Goal: Information Seeking & Learning: Learn about a topic

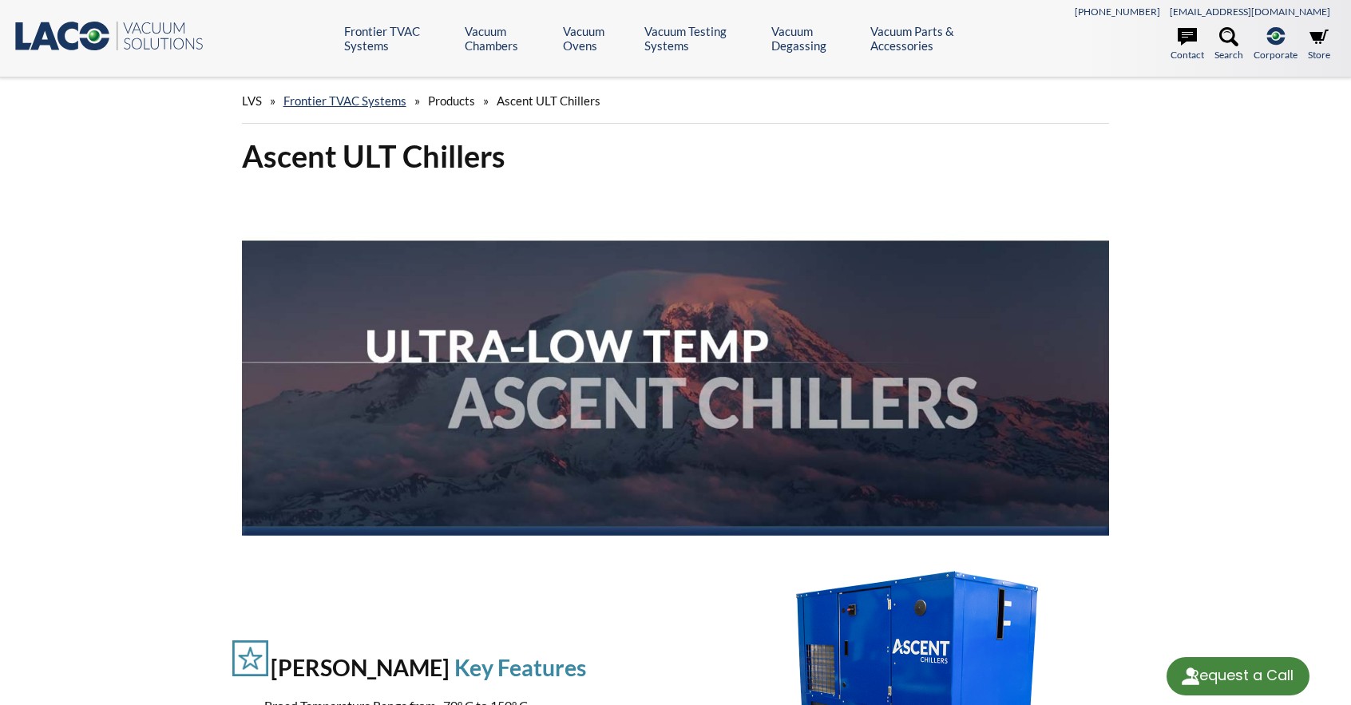
click at [0, 0] on link "Frontier Standard TVAC Systems" at bounding box center [0, 0] width 0 height 0
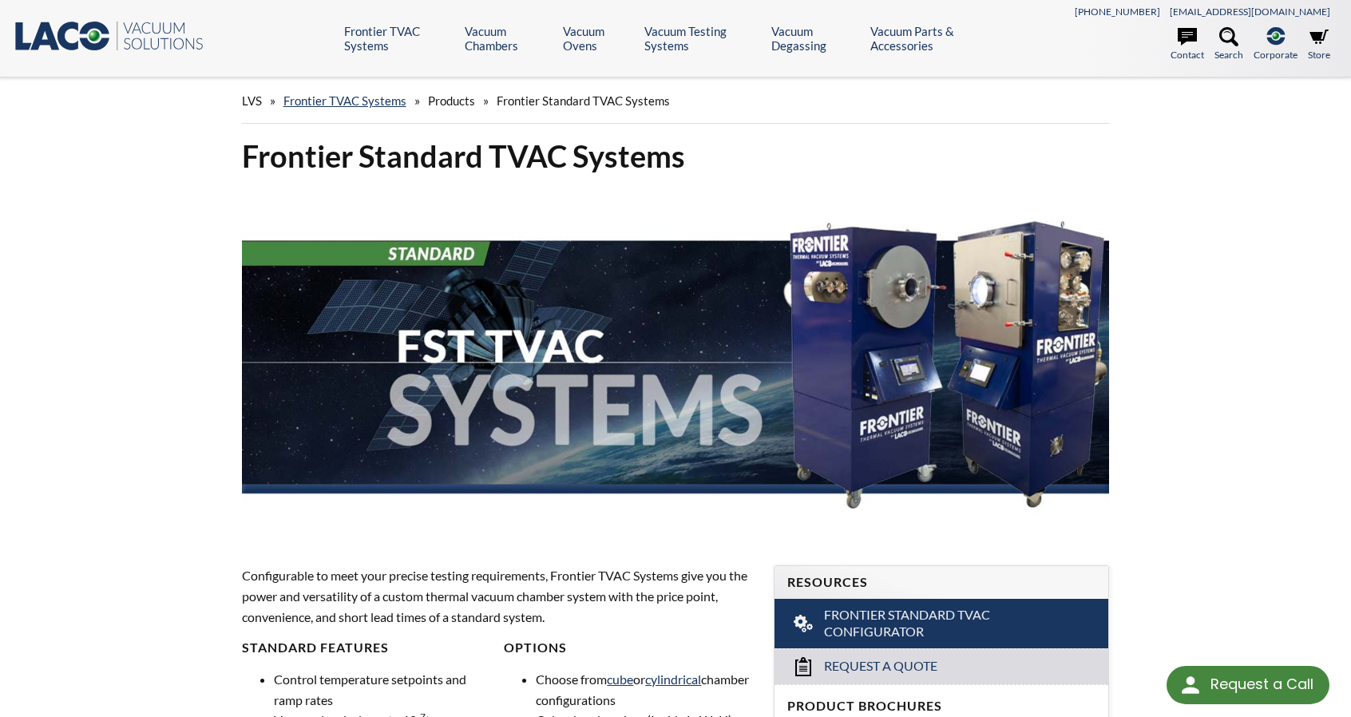
select select "Language Translate Widget"
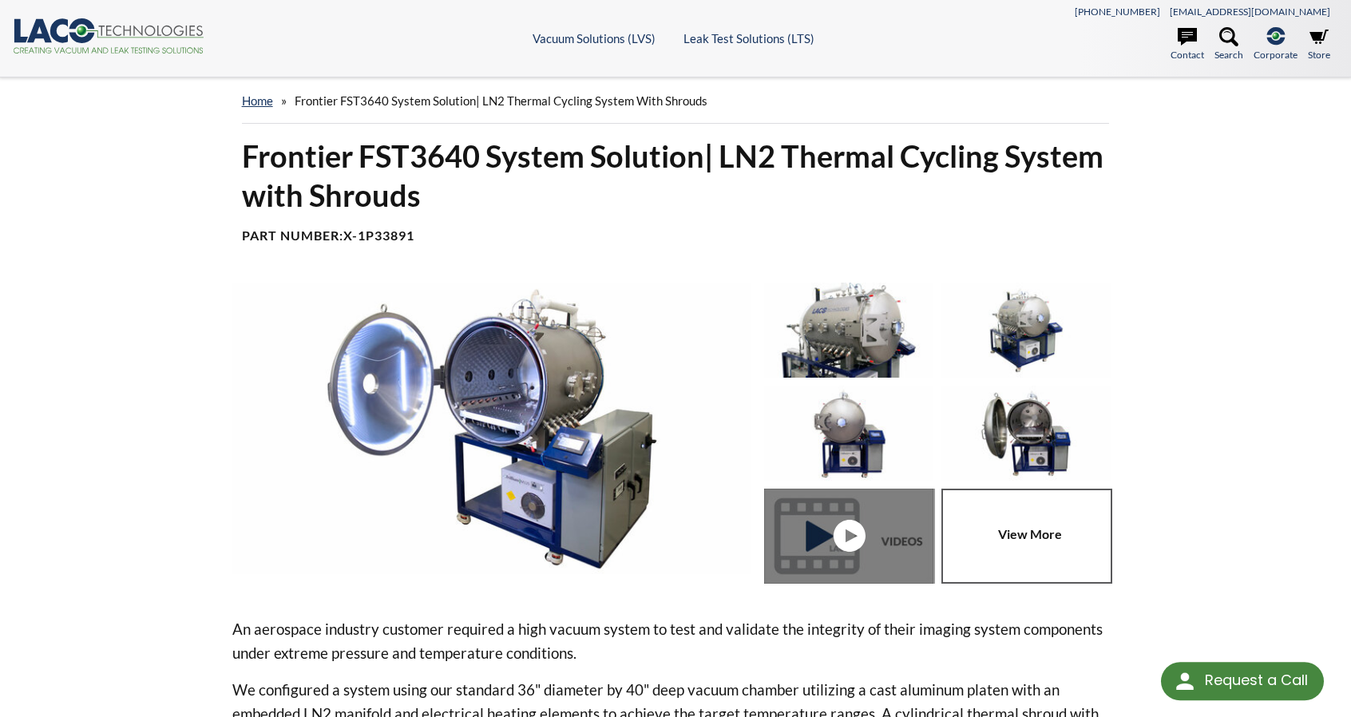
select select "Language Translate Widget"
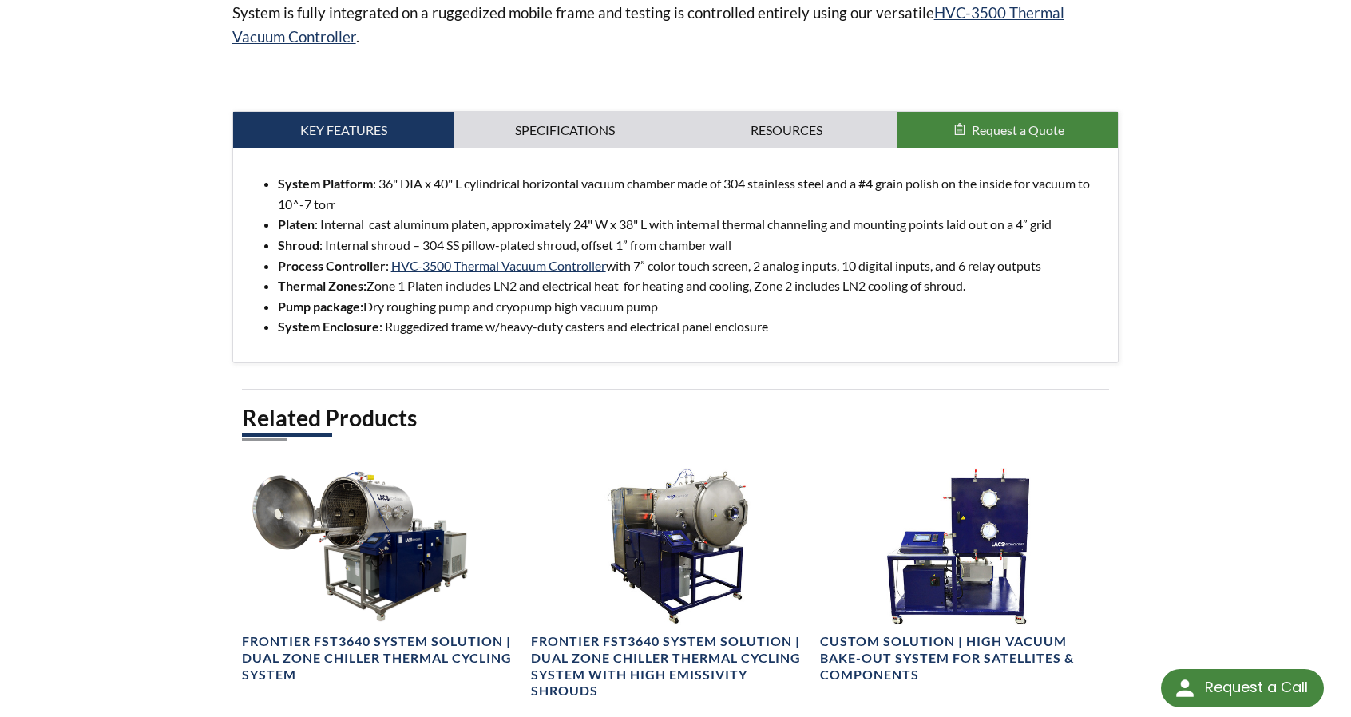
scroll to position [812, 0]
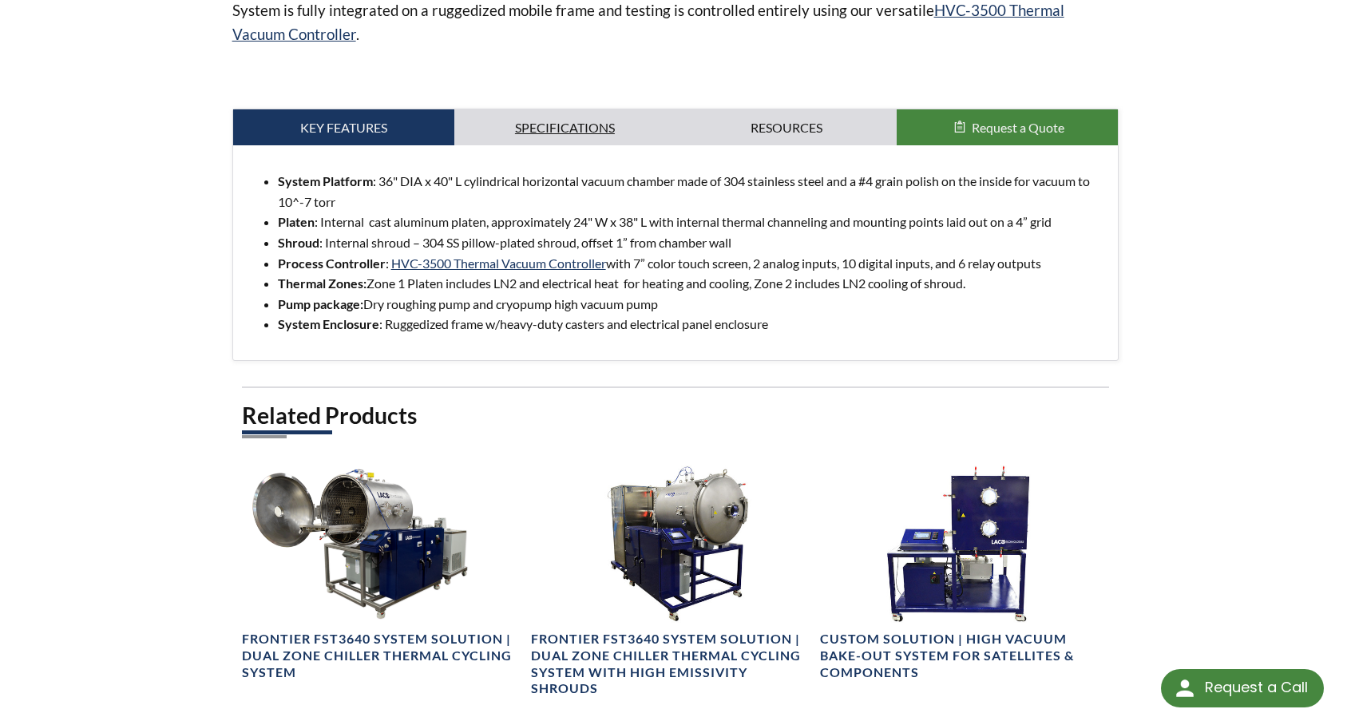
click at [589, 113] on link "Specifications" at bounding box center [564, 127] width 221 height 37
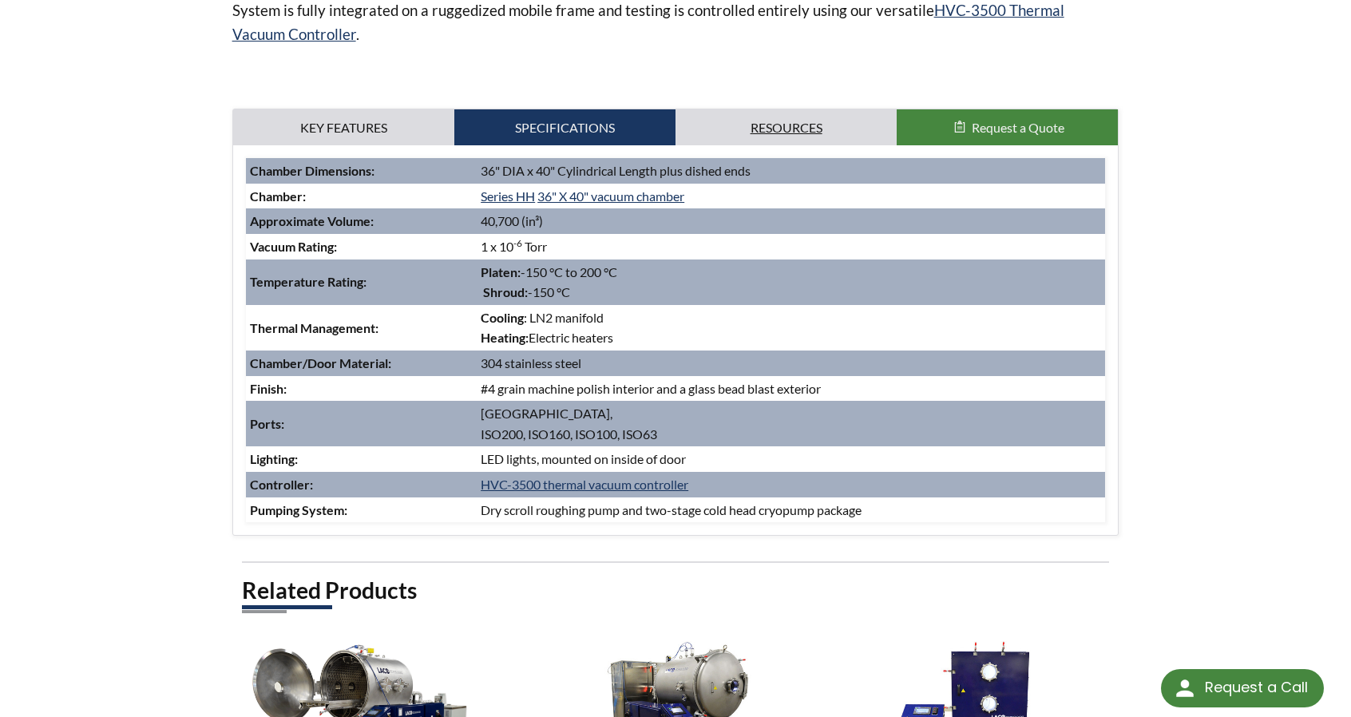
click at [786, 122] on link "Resources" at bounding box center [786, 127] width 221 height 37
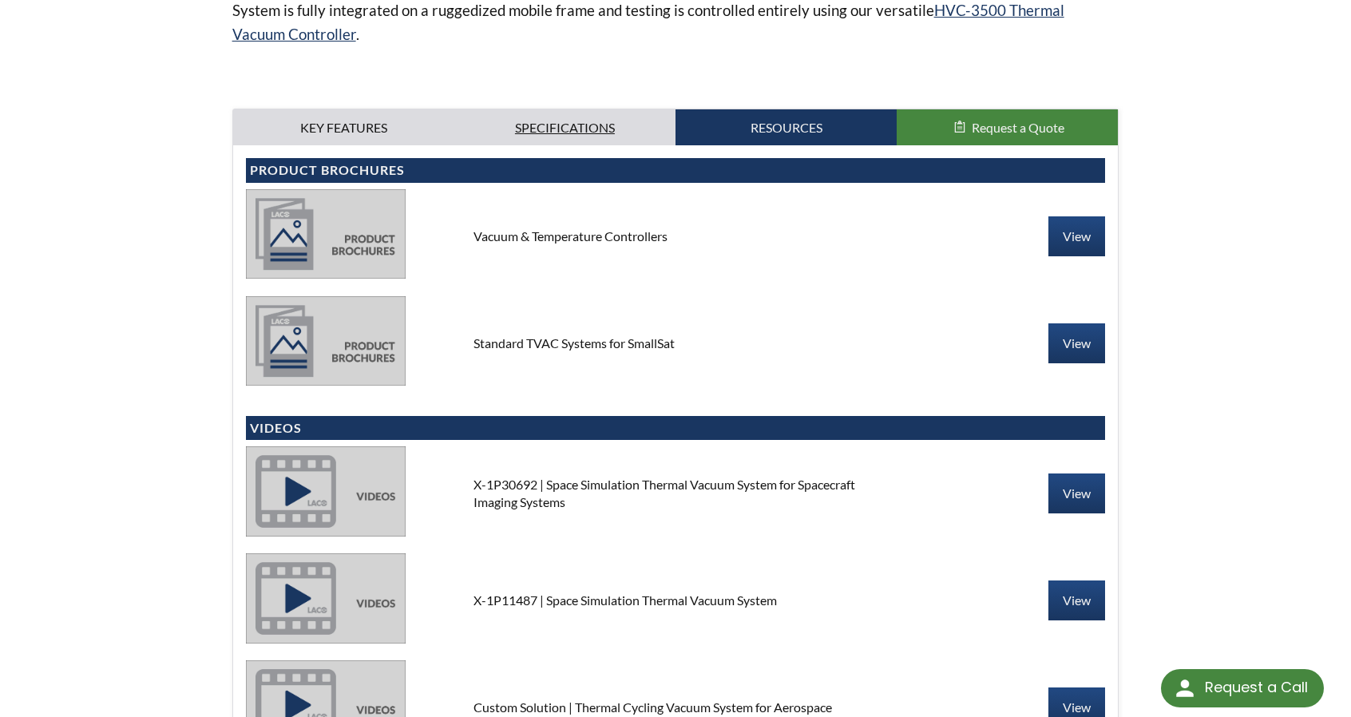
click at [600, 131] on link "Specifications" at bounding box center [564, 127] width 221 height 37
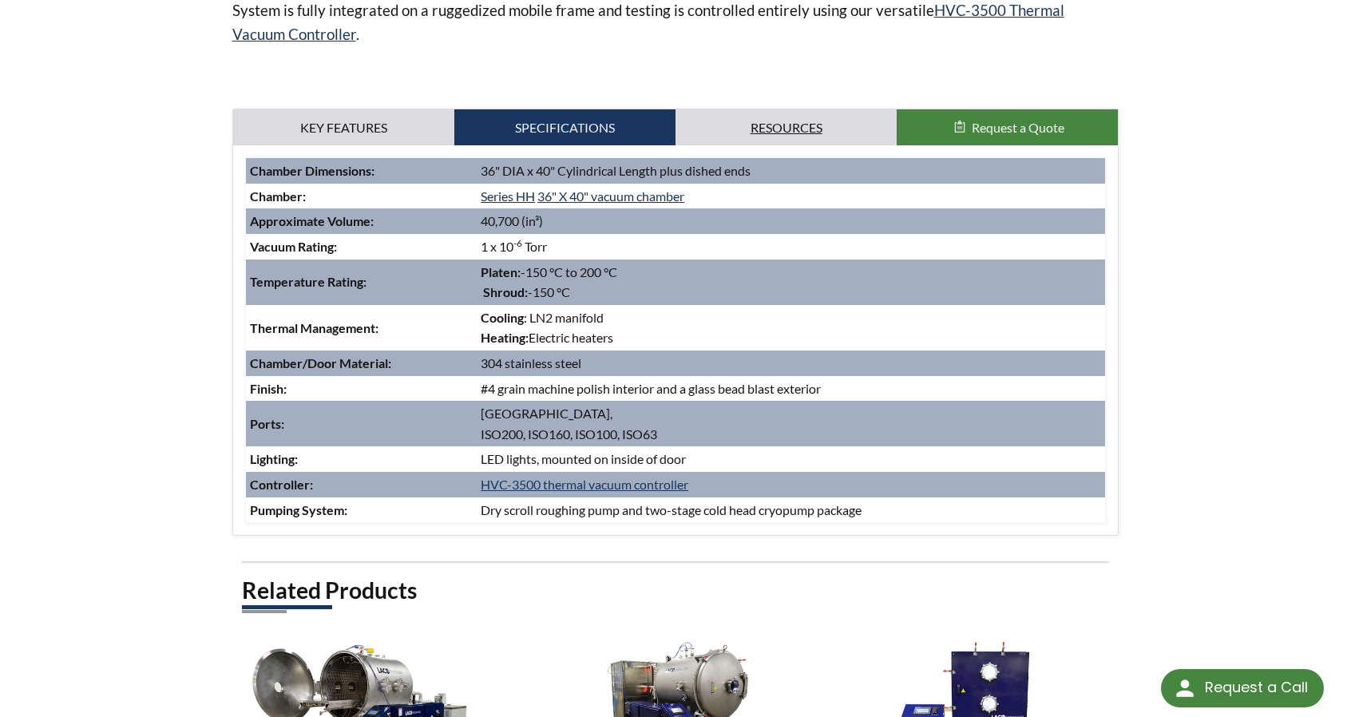
click at [777, 124] on link "Resources" at bounding box center [786, 127] width 221 height 37
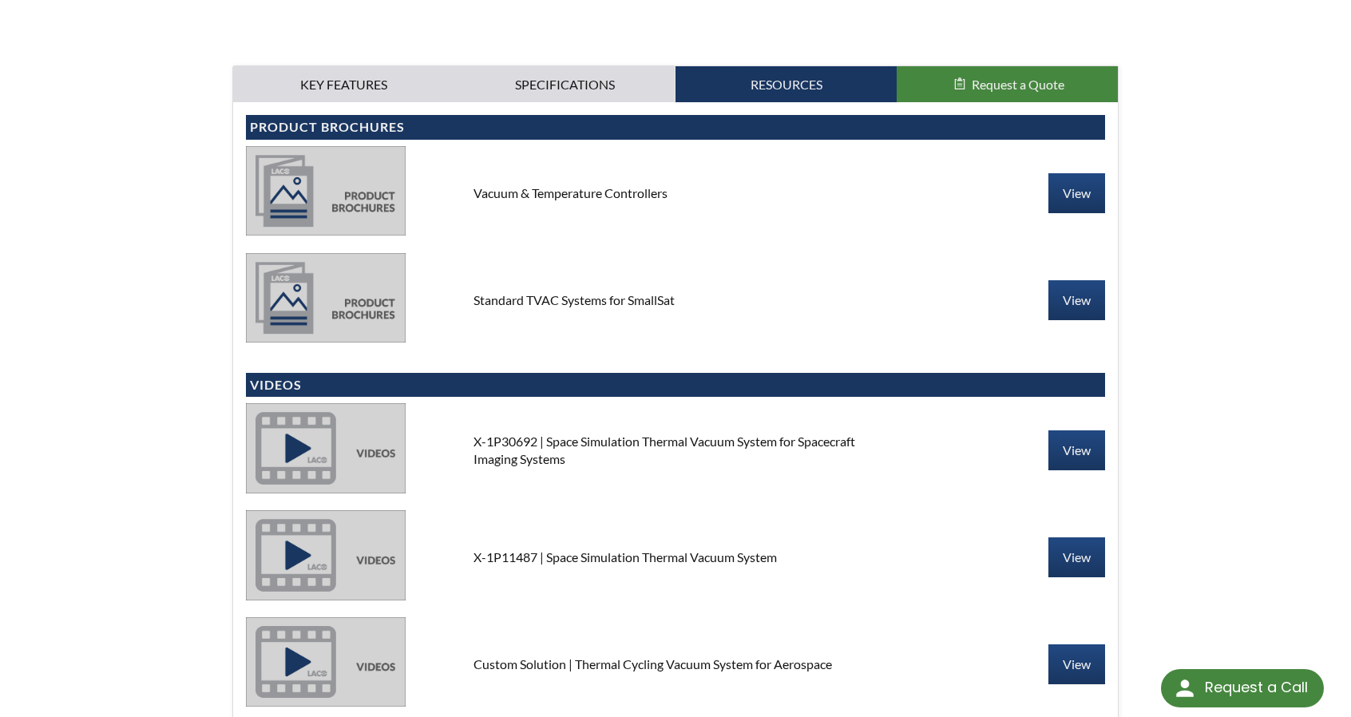
scroll to position [0, 0]
